Goal: Navigation & Orientation: Find specific page/section

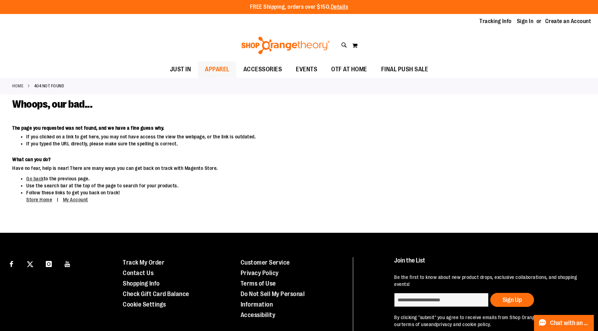
click at [227, 69] on span "APPAREL" at bounding box center [217, 70] width 24 height 16
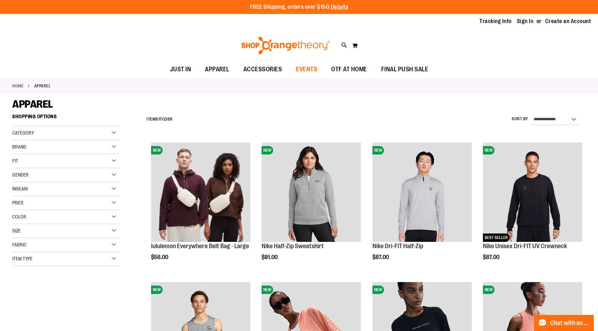
type input "**********"
click at [309, 68] on span "EVENTS" at bounding box center [306, 70] width 21 height 16
